Goal: Check status: Check status

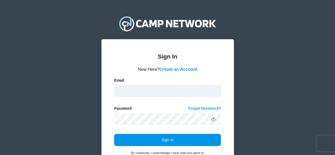
type input "ath-baseball@fsu.edu"
click at [175, 137] on button "Sign In" at bounding box center [167, 140] width 107 height 12
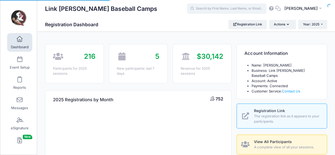
click at [227, 7] on input "text" at bounding box center [226, 8] width 79 height 11
select select
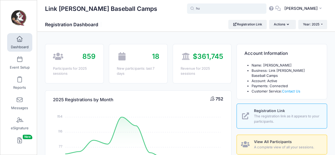
type input "h"
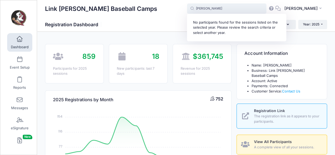
type input "[PERSON_NAME]"
click at [320, 22] on button "Year: 2025" at bounding box center [312, 24] width 29 height 9
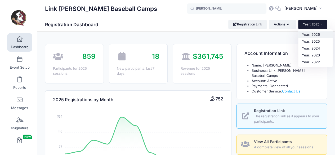
click at [313, 35] on link "Year: 2026" at bounding box center [315, 34] width 34 height 7
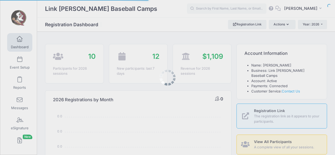
select select
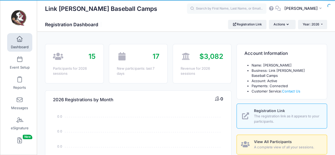
click at [205, 14] on div "BV Brad Vanderglas My Profile My Events Settings Announcements Help Logout" at bounding box center [257, 9] width 140 height 12
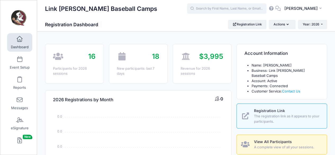
click at [215, 11] on input "text" at bounding box center [226, 8] width 79 height 11
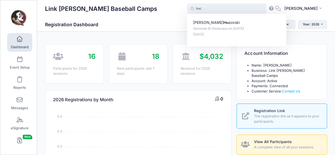
type input "huc"
